Goal: Book appointment/travel/reservation

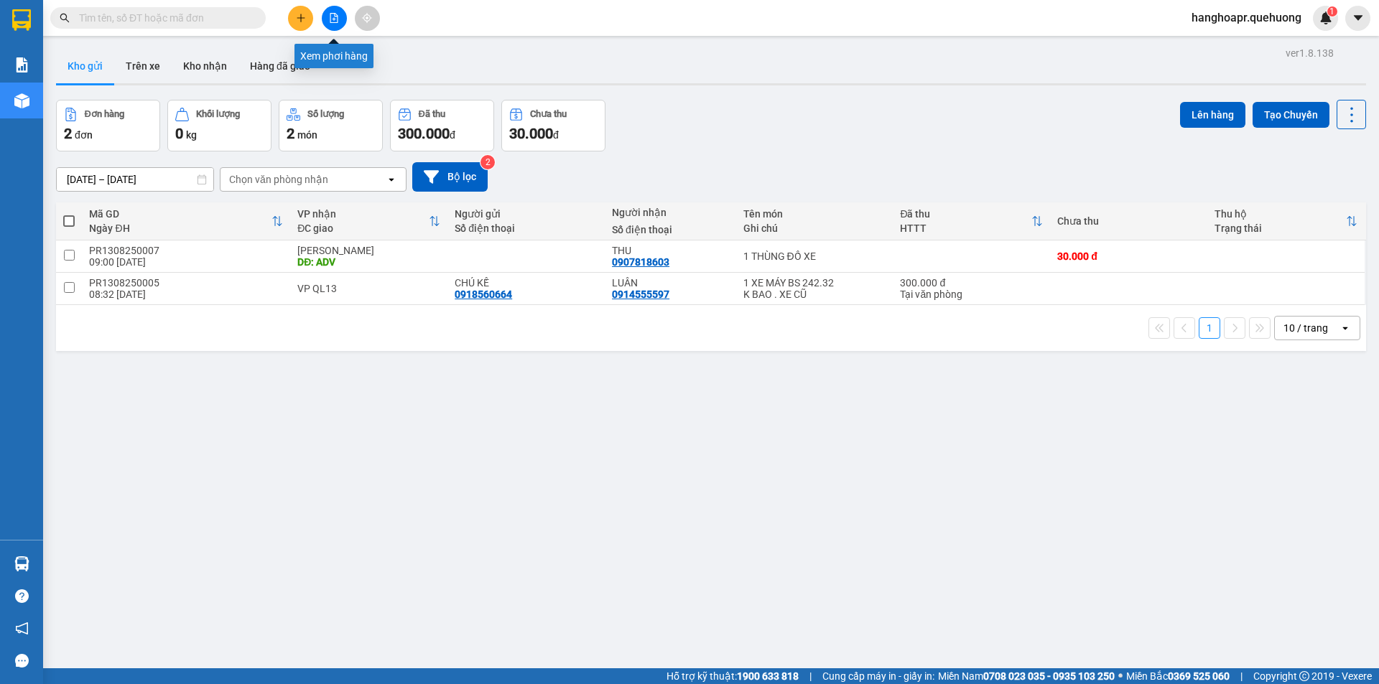
click at [331, 20] on icon "file-add" at bounding box center [334, 18] width 10 height 10
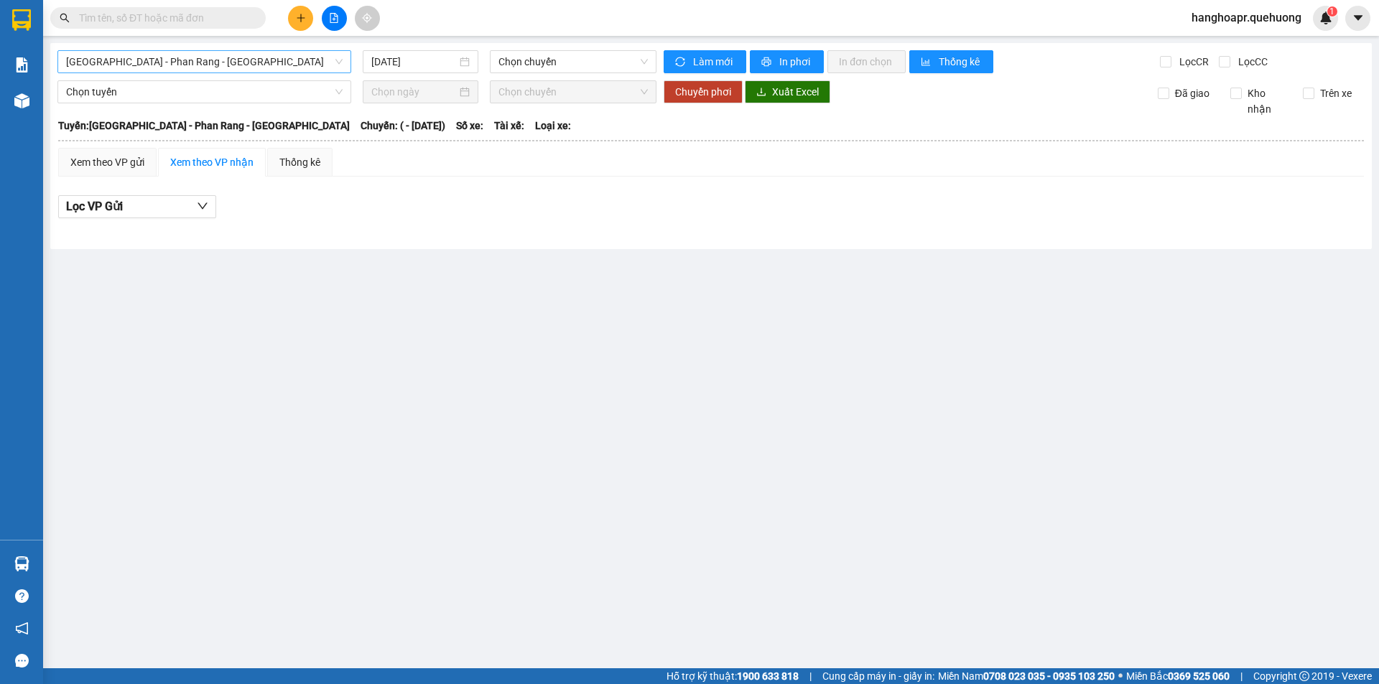
click at [266, 63] on span "Sài Gòn - Phan Rang - Ninh Sơn" at bounding box center [204, 62] width 276 height 22
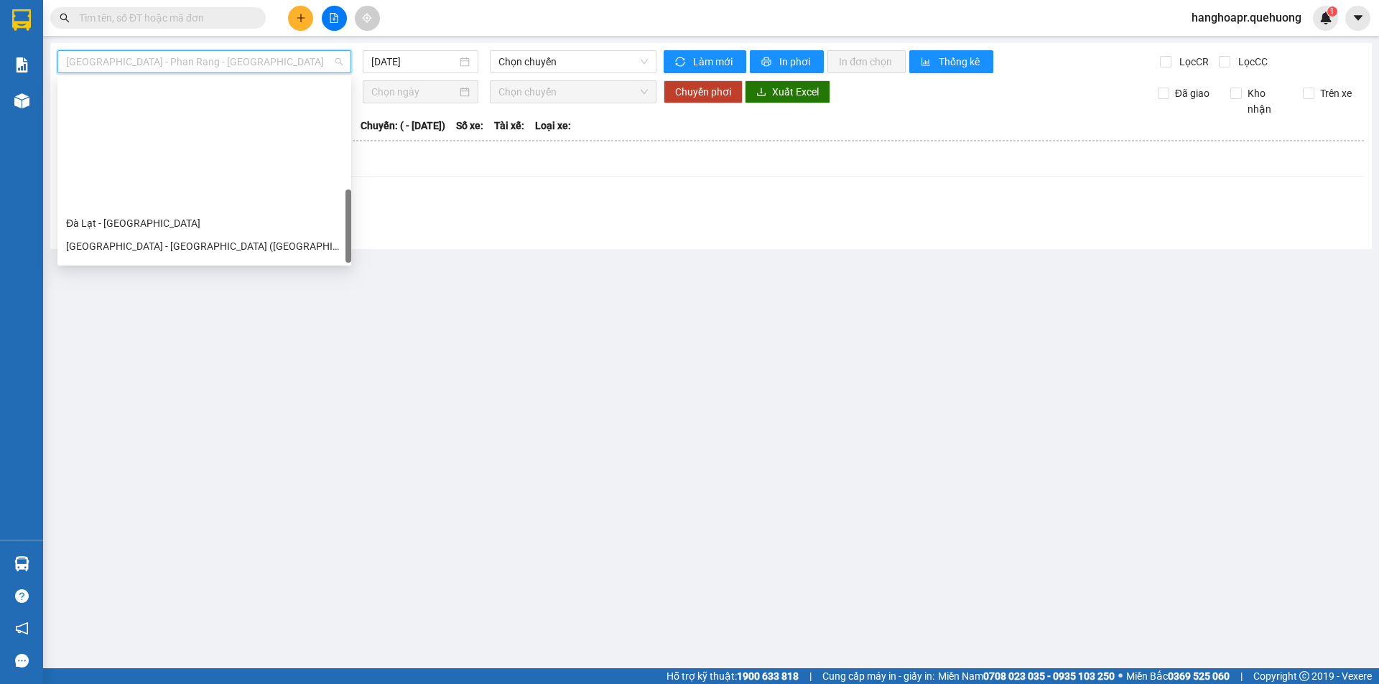
scroll to position [391, 0]
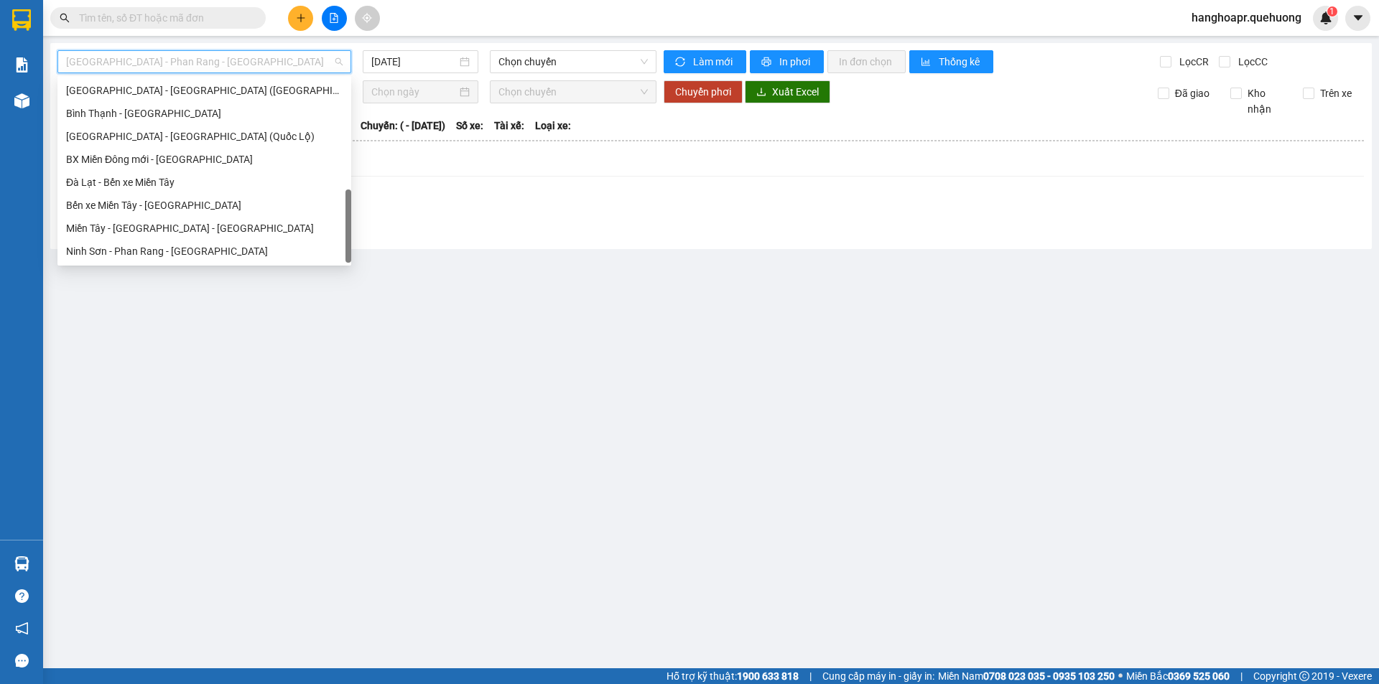
drag, startPoint x: 349, startPoint y: 141, endPoint x: 343, endPoint y: 265, distance: 123.7
click at [344, 269] on body "Kết quả tìm kiếm ( 0 ) Bộ lọc No Data hanghoapr.quehuong 1 Báo cáo Báo cáo dòng…" at bounding box center [689, 342] width 1379 height 684
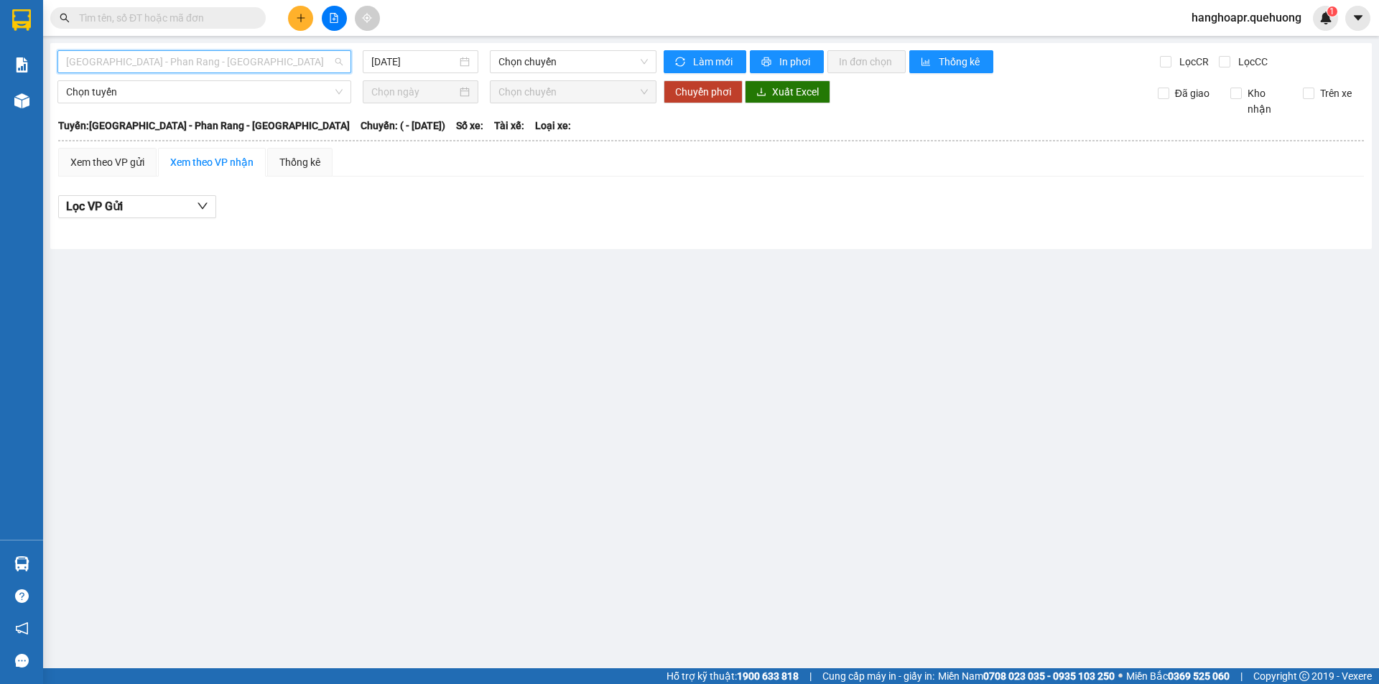
click at [189, 65] on span "Sài Gòn - Phan Rang - Ninh Sơn" at bounding box center [204, 62] width 276 height 22
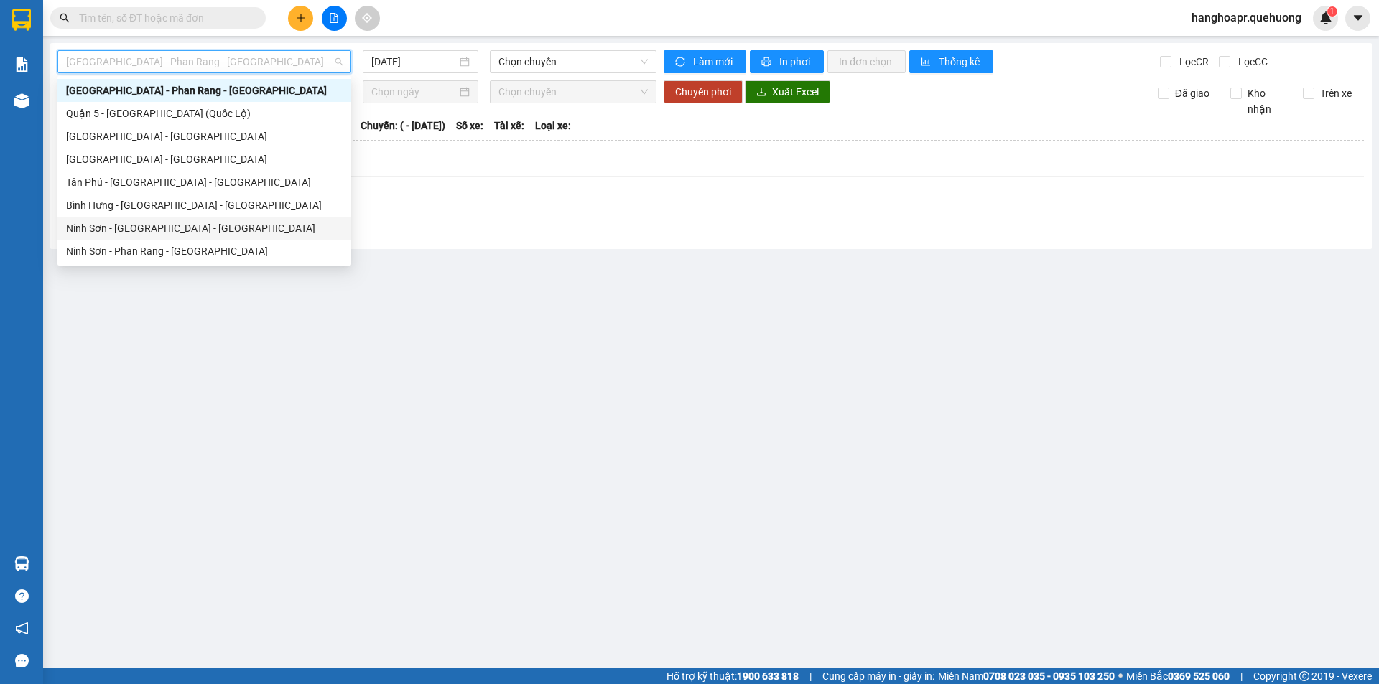
click at [191, 234] on div "Ninh Sơn - Phan Rang - Quận 5" at bounding box center [204, 228] width 276 height 16
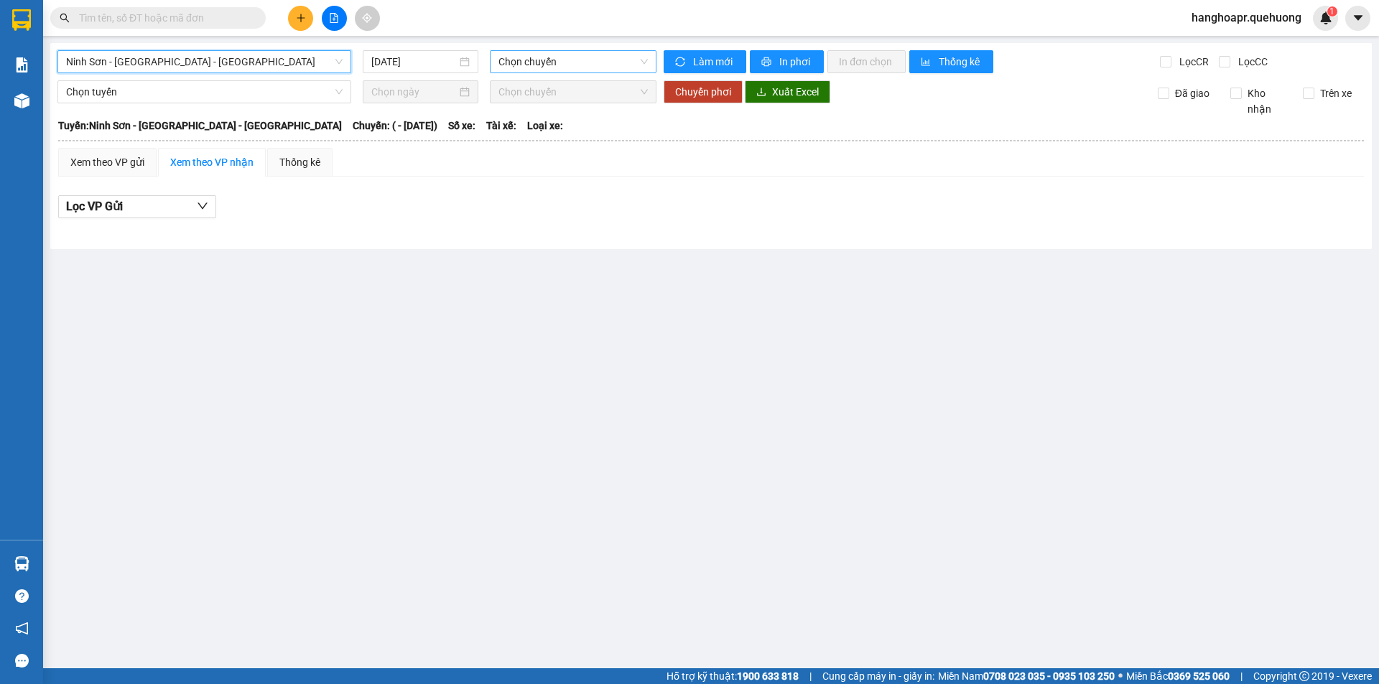
click at [554, 68] on span "Chọn chuyến" at bounding box center [572, 62] width 149 height 22
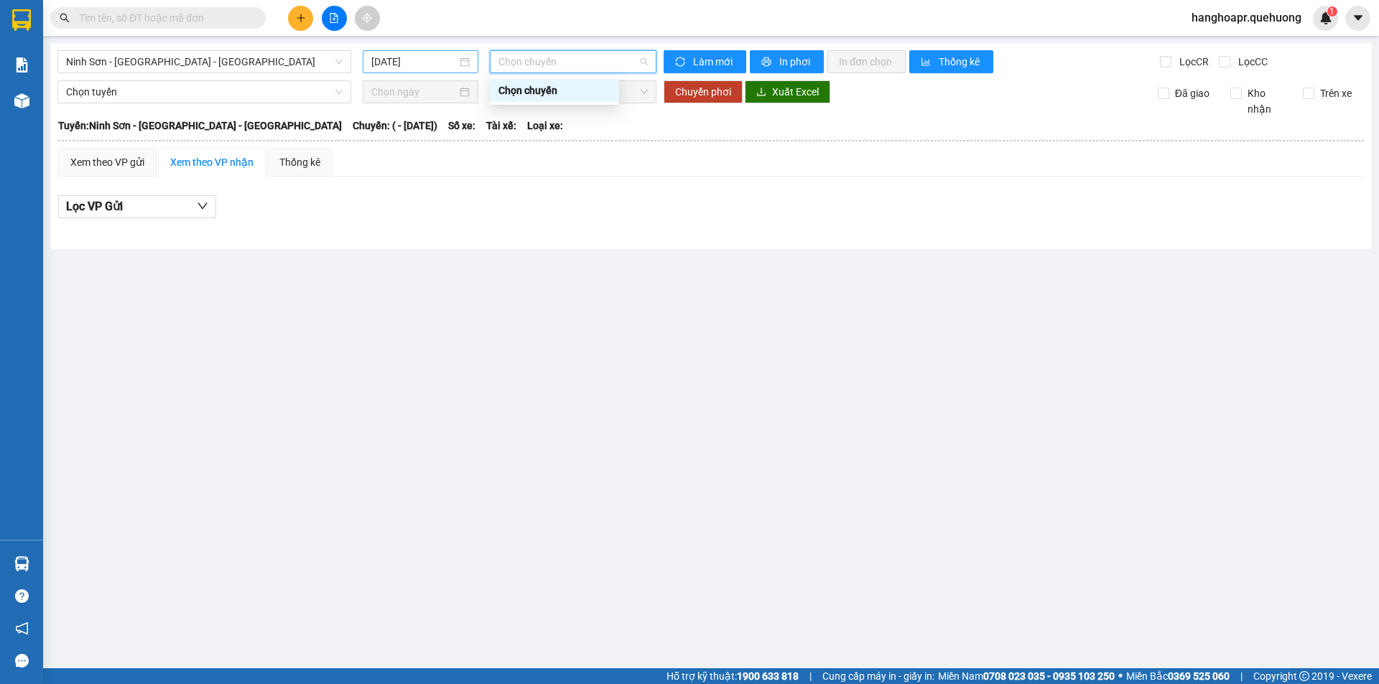
click at [389, 67] on input "13/08/2025" at bounding box center [413, 62] width 85 height 16
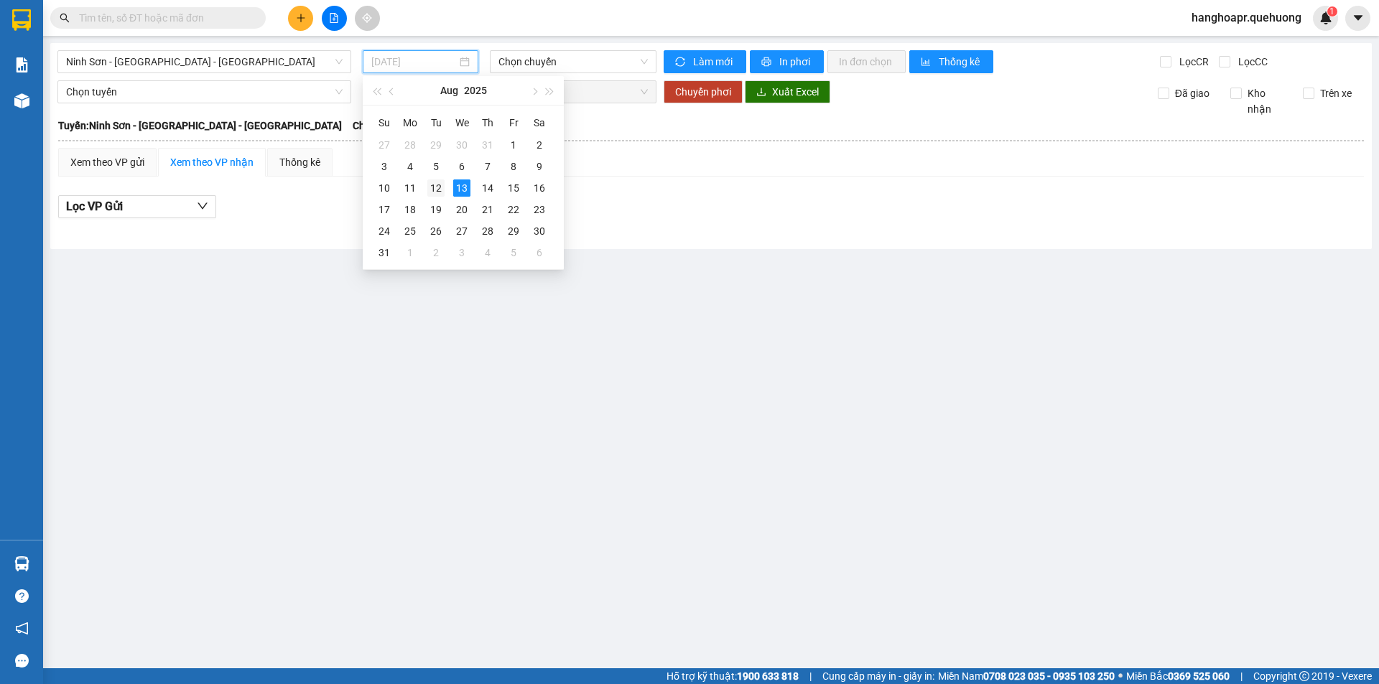
click at [440, 185] on div "12" at bounding box center [435, 188] width 17 height 17
type input "12/08/2025"
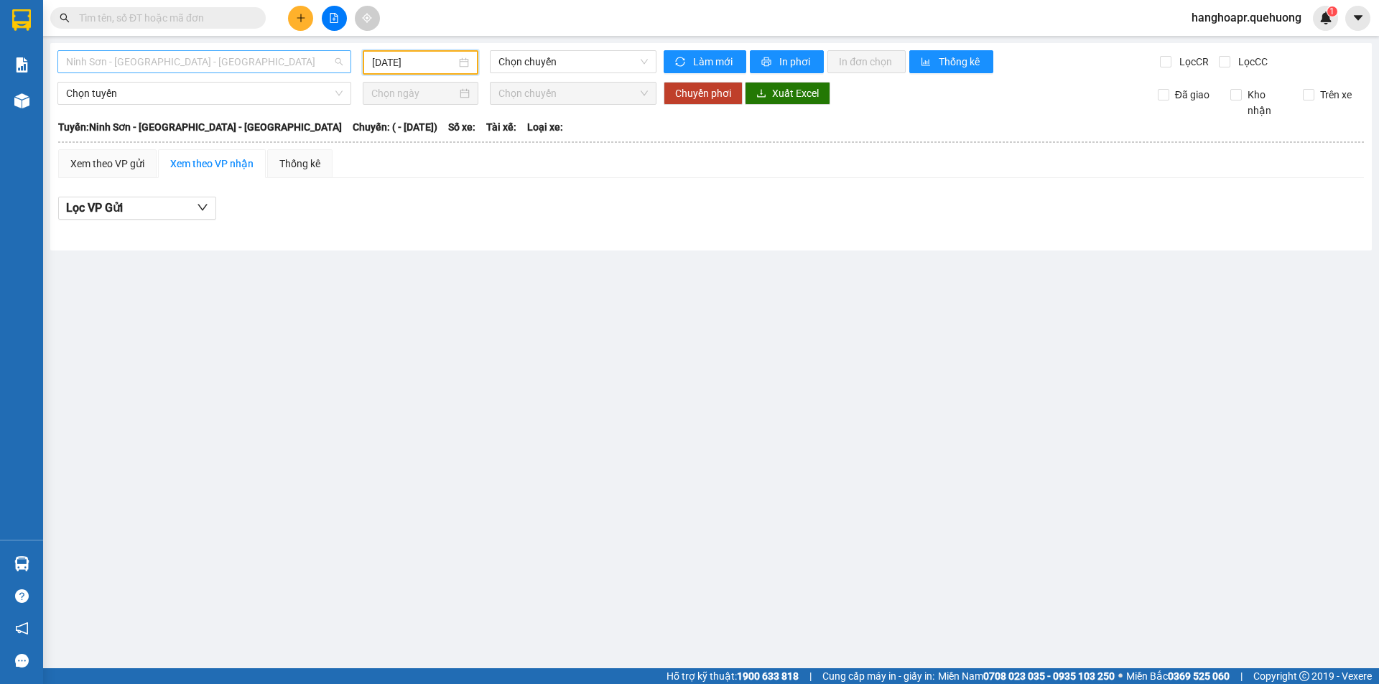
click at [191, 65] on span "Ninh Sơn - Phan Rang - Quận 5" at bounding box center [204, 62] width 276 height 22
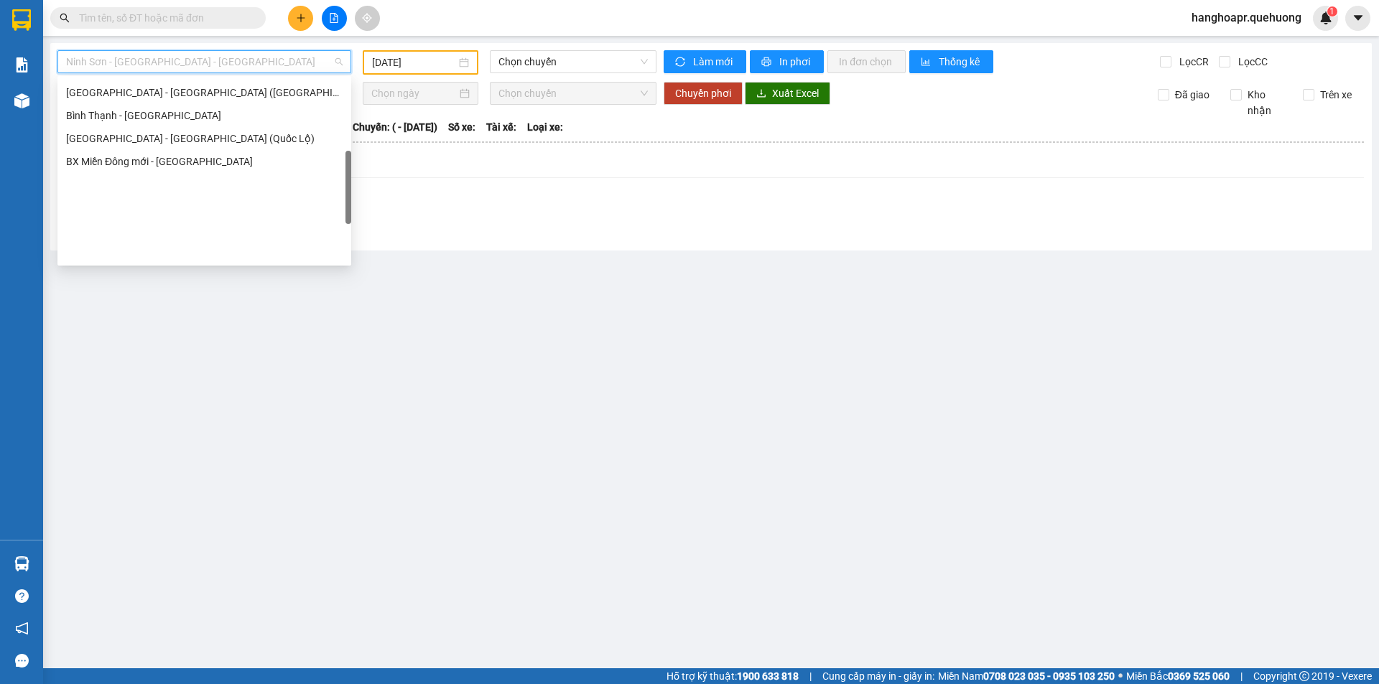
scroll to position [391, 0]
drag, startPoint x: 350, startPoint y: 172, endPoint x: 315, endPoint y: 295, distance: 128.6
click at [352, 305] on body "Kết quả tìm kiếm ( 0 ) Bộ lọc No Data hanghoapr.quehuong 1 Báo cáo Báo cáo dòng…" at bounding box center [689, 342] width 1379 height 684
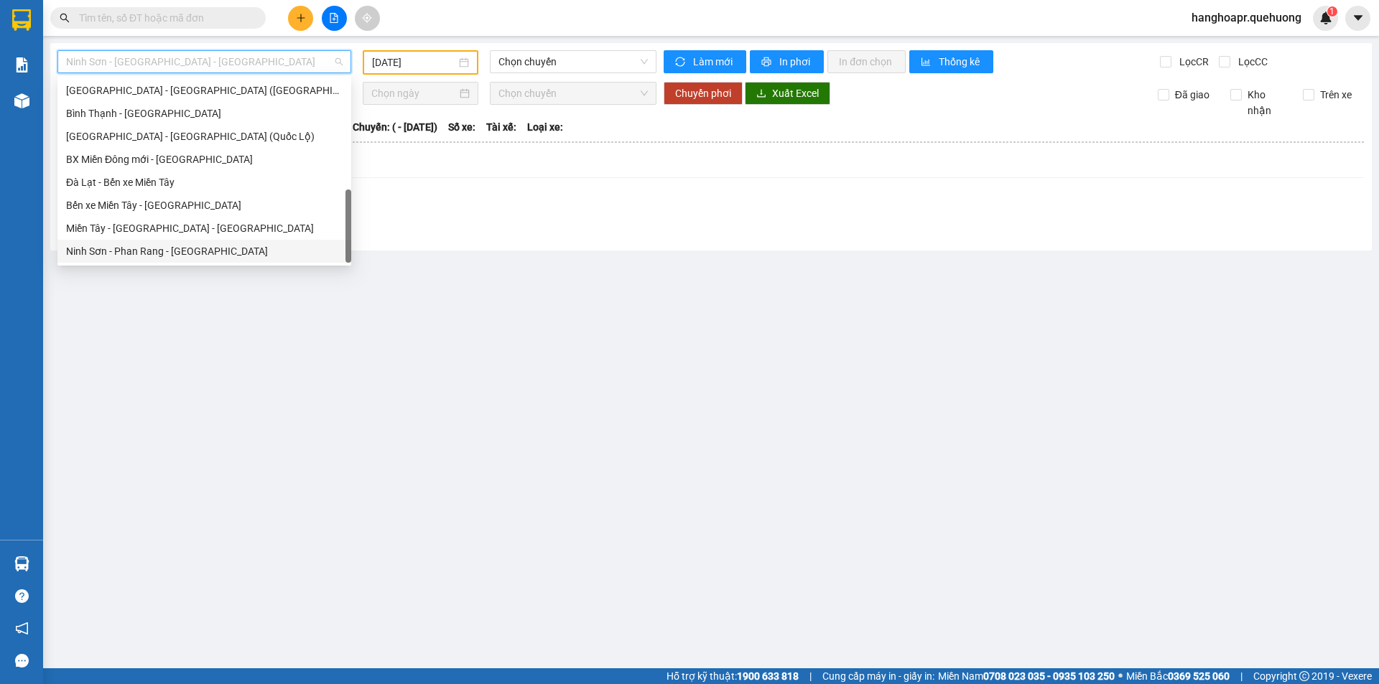
click at [168, 252] on div "Ninh Sơn - Phan Rang - Miền Tây" at bounding box center [204, 251] width 276 height 16
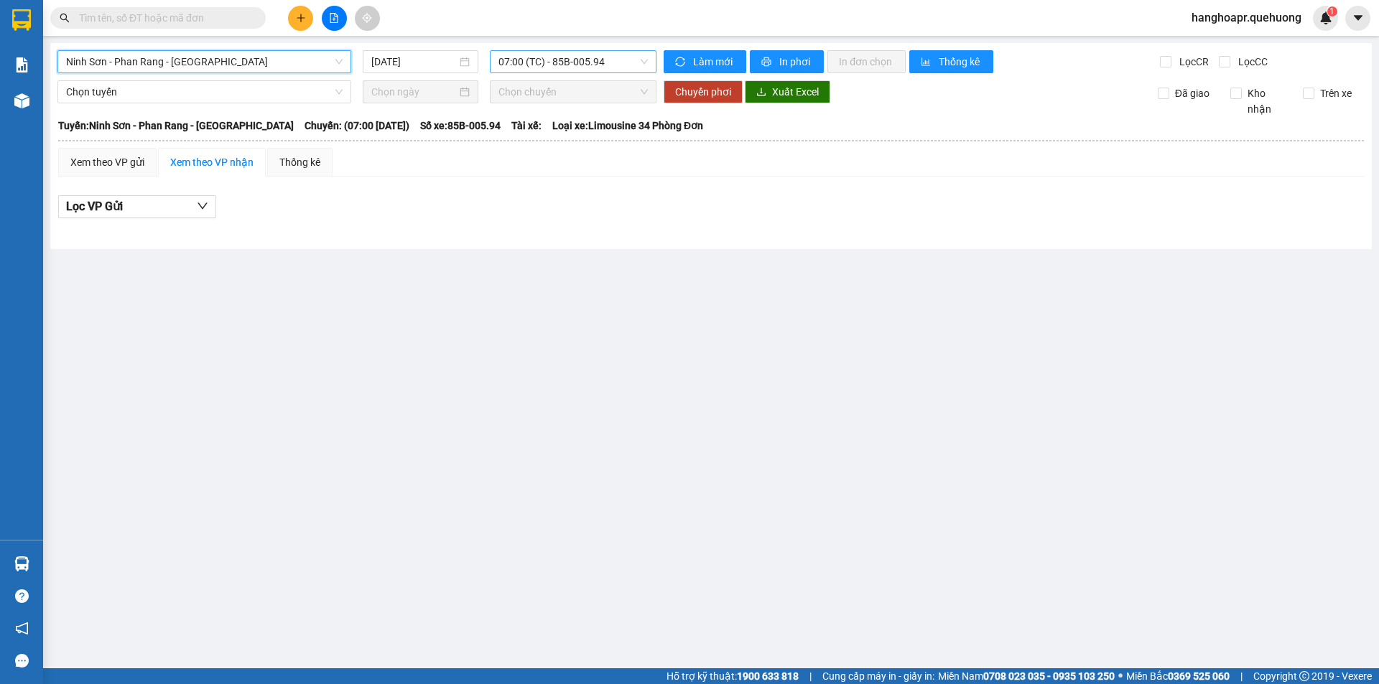
click at [579, 62] on span "07:00 (TC) - 85B-005.94" at bounding box center [572, 62] width 149 height 22
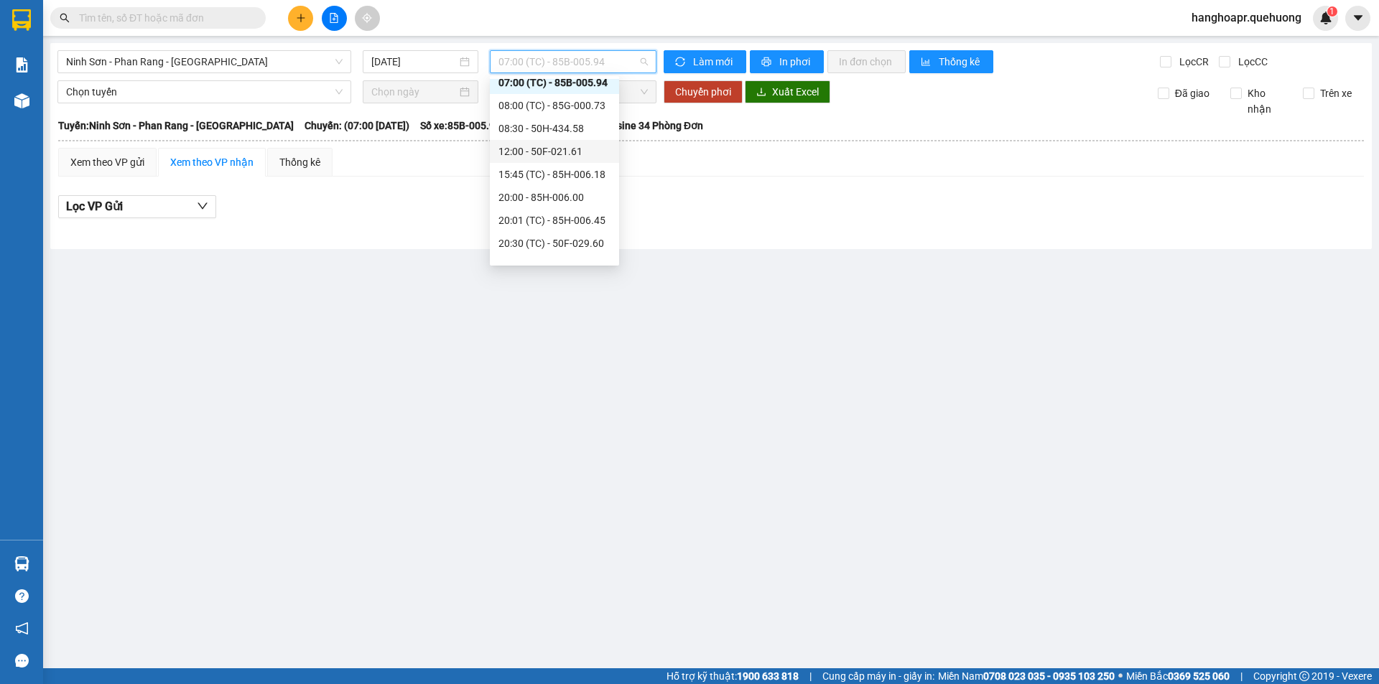
scroll to position [32, 0]
click at [412, 68] on input "13/08/2025" at bounding box center [413, 62] width 85 height 16
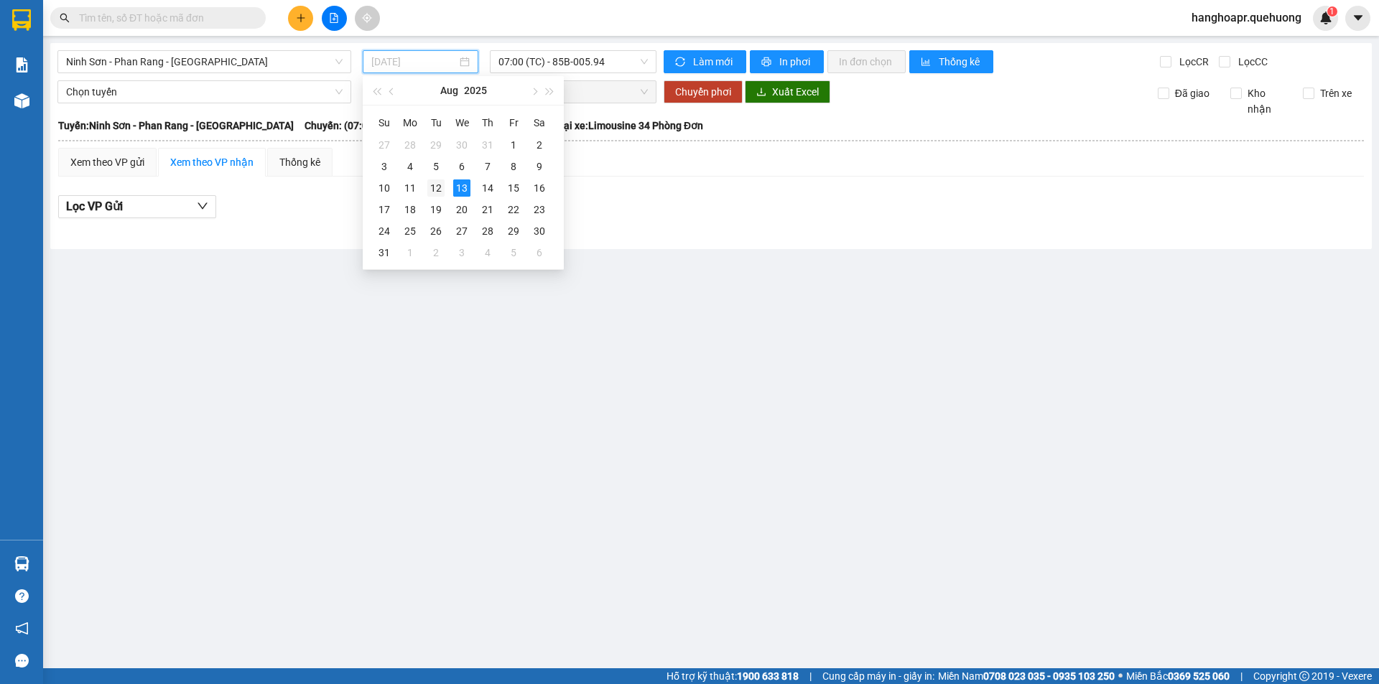
click at [441, 184] on div "12" at bounding box center [435, 188] width 17 height 17
type input "12/08/2025"
